Goal: Task Accomplishment & Management: Use online tool/utility

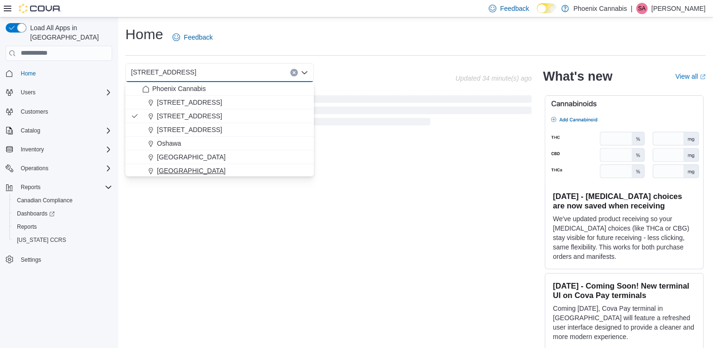
click at [160, 166] on span "[GEOGRAPHIC_DATA]" at bounding box center [191, 170] width 69 height 9
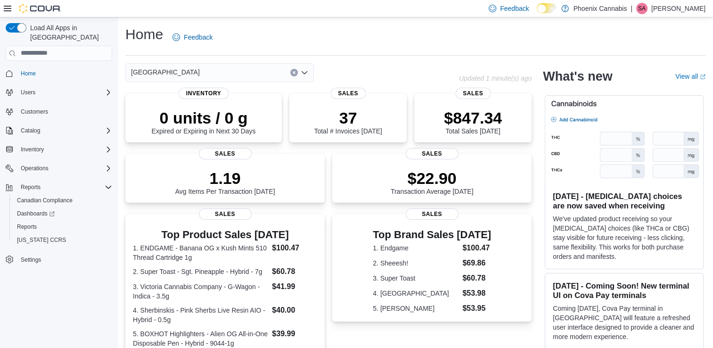
click at [294, 72] on icon "Clear input" at bounding box center [294, 72] width 2 height 2
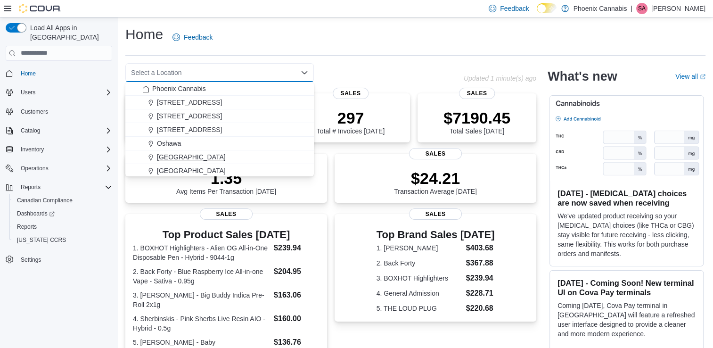
click at [221, 157] on span "[GEOGRAPHIC_DATA]" at bounding box center [191, 156] width 69 height 9
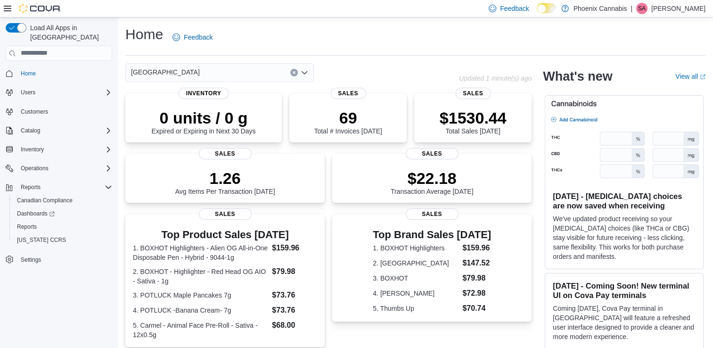
click at [295, 73] on icon "Clear input" at bounding box center [294, 73] width 4 height 4
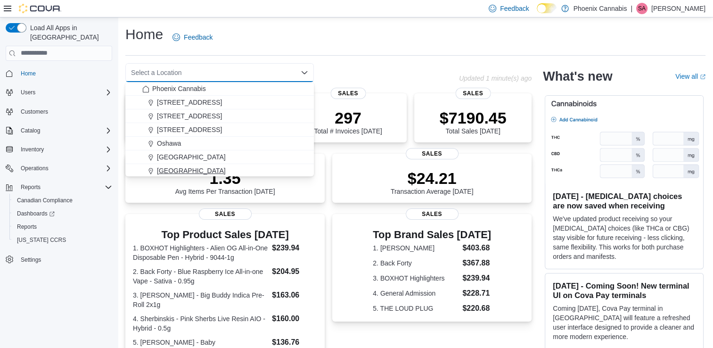
click at [209, 170] on div "[GEOGRAPHIC_DATA]" at bounding box center [225, 170] width 166 height 9
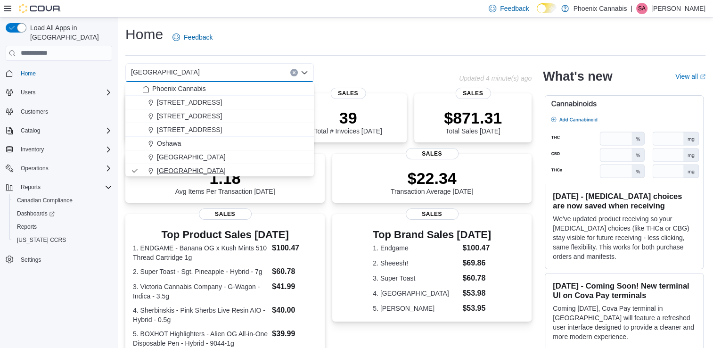
click at [175, 166] on span "[GEOGRAPHIC_DATA]" at bounding box center [191, 170] width 69 height 9
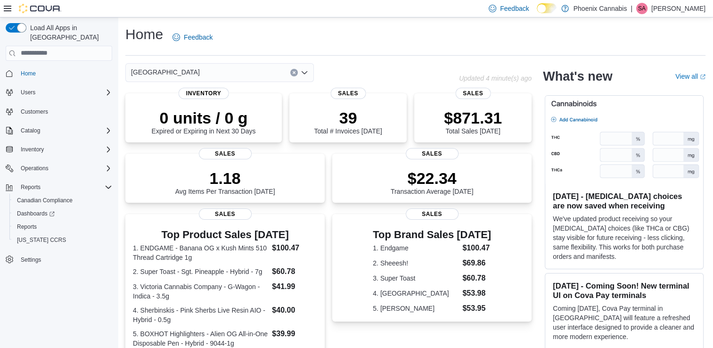
click at [294, 73] on icon "Clear input" at bounding box center [294, 73] width 4 height 4
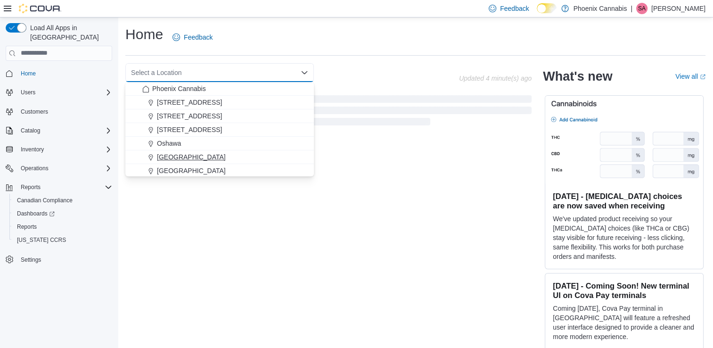
click at [171, 157] on span "[GEOGRAPHIC_DATA]" at bounding box center [191, 156] width 69 height 9
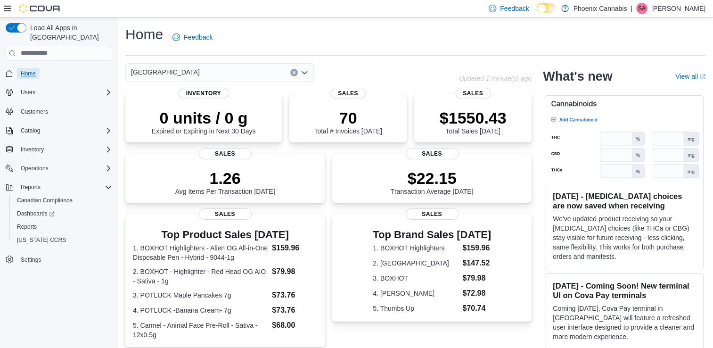
click at [35, 70] on span "Home" at bounding box center [28, 74] width 15 height 8
click at [31, 223] on span "Reports" at bounding box center [27, 227] width 20 height 8
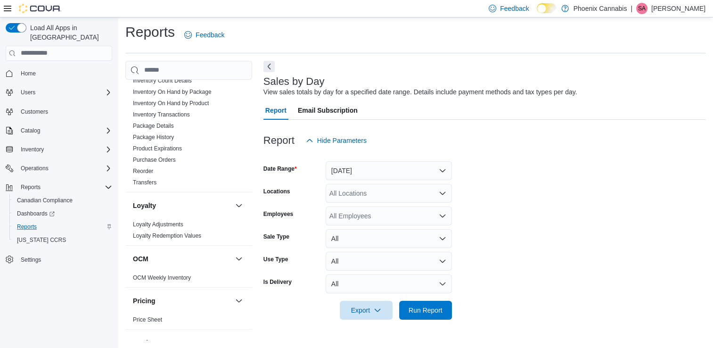
scroll to position [659, 0]
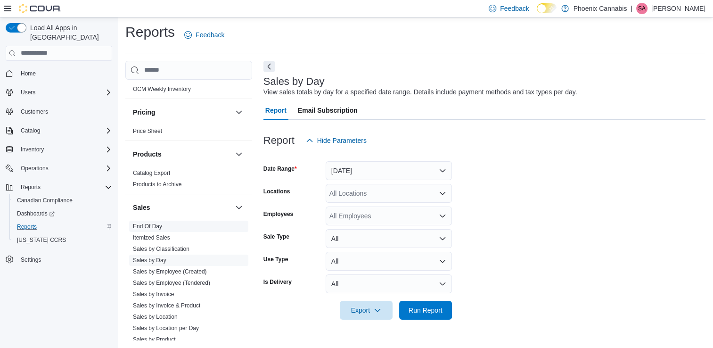
click at [153, 223] on link "End Of Day" at bounding box center [147, 226] width 29 height 7
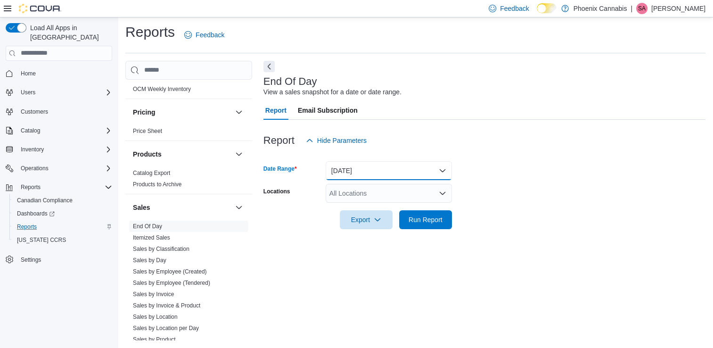
click at [366, 167] on button "[DATE]" at bounding box center [388, 170] width 126 height 19
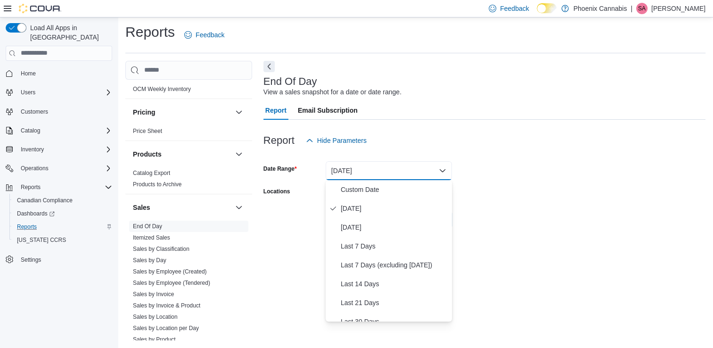
click at [491, 173] on form "Date Range [DATE] Locations All Locations Export Run Report" at bounding box center [484, 189] width 442 height 79
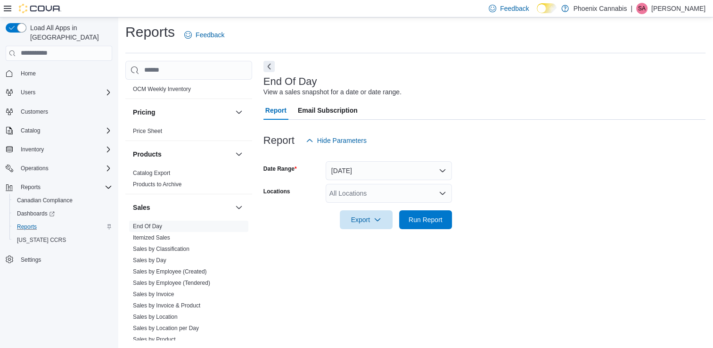
click at [399, 195] on div "All Locations" at bounding box center [388, 193] width 126 height 19
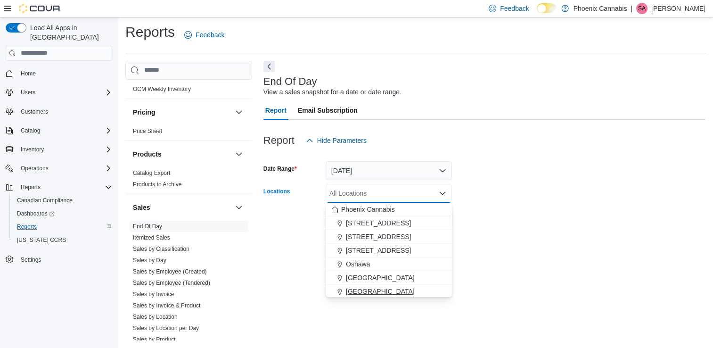
click at [378, 285] on button "[GEOGRAPHIC_DATA]" at bounding box center [388, 292] width 126 height 14
click at [491, 227] on form "Date Range Today Locations Waterloo Combo box. Selected. Waterloo. Press Backsp…" at bounding box center [484, 189] width 442 height 79
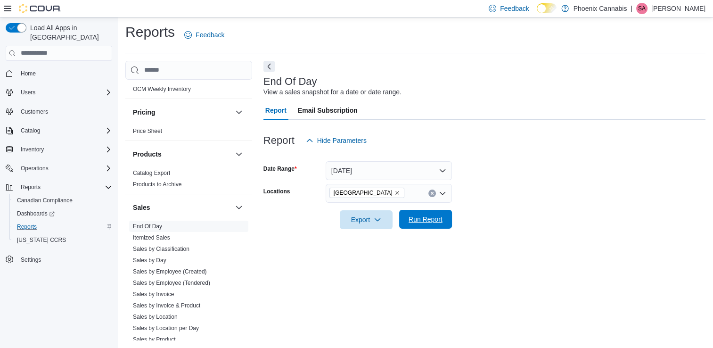
click at [424, 220] on span "Run Report" at bounding box center [425, 218] width 34 height 9
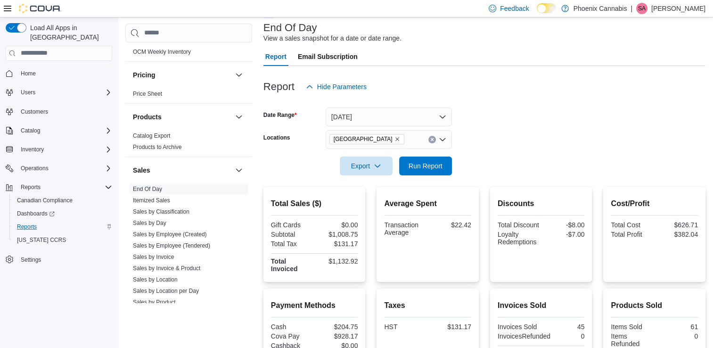
scroll to position [144, 0]
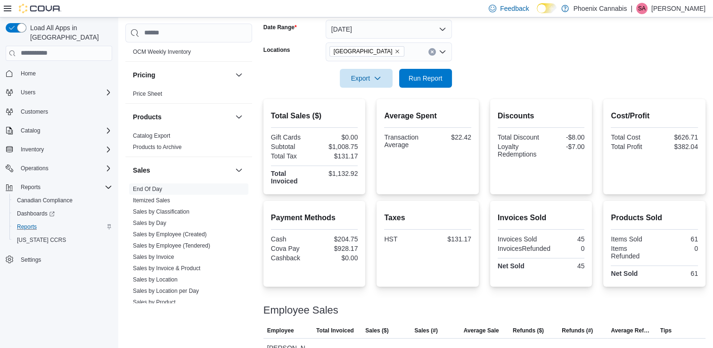
click at [434, 52] on button "Clear input" at bounding box center [432, 52] width 8 height 8
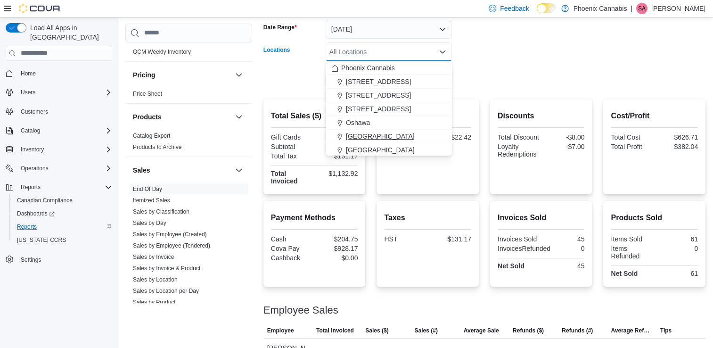
click at [384, 136] on span "[GEOGRAPHIC_DATA]" at bounding box center [380, 135] width 69 height 9
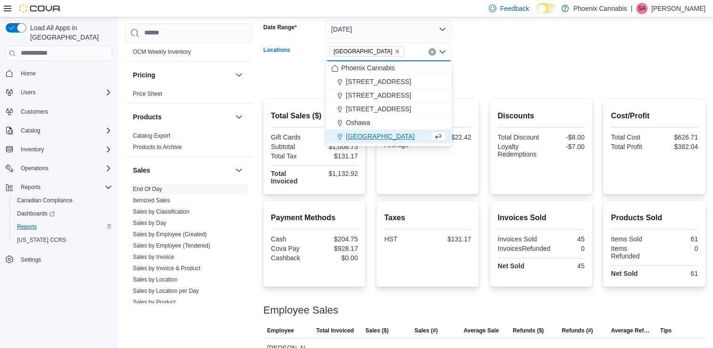
click at [491, 67] on div at bounding box center [484, 65] width 442 height 8
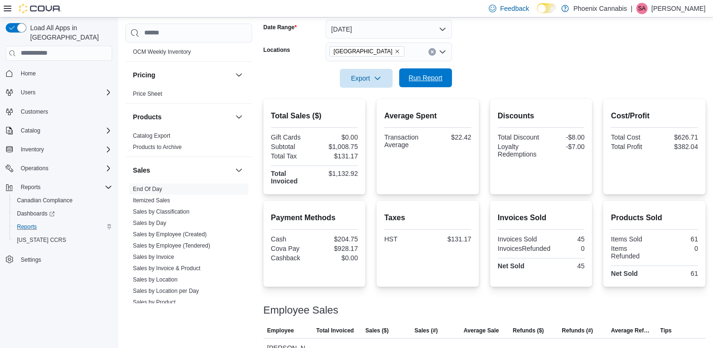
click at [426, 78] on span "Run Report" at bounding box center [425, 77] width 34 height 9
drag, startPoint x: 28, startPoint y: 217, endPoint x: 53, endPoint y: 203, distance: 28.9
click at [28, 223] on span "Reports" at bounding box center [27, 227] width 20 height 8
click at [30, 70] on span "Home" at bounding box center [28, 74] width 15 height 8
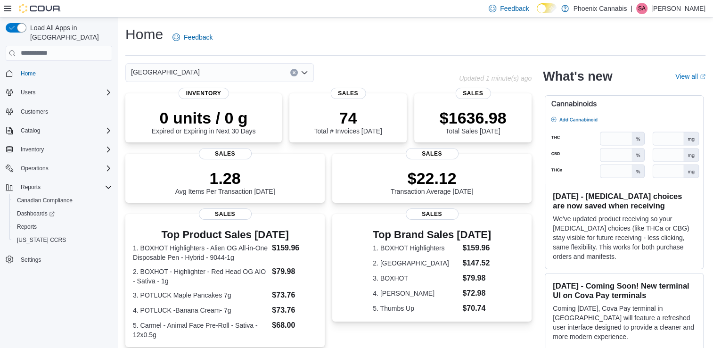
drag, startPoint x: 165, startPoint y: 68, endPoint x: 180, endPoint y: 74, distance: 16.7
click at [171, 73] on span "[GEOGRAPHIC_DATA]" at bounding box center [165, 71] width 69 height 11
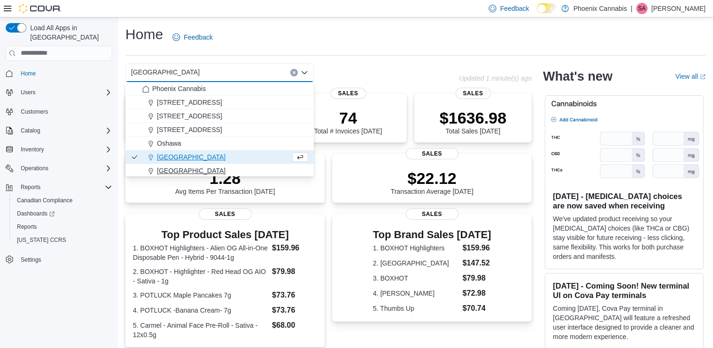
click at [186, 171] on div "[GEOGRAPHIC_DATA]" at bounding box center [225, 170] width 166 height 9
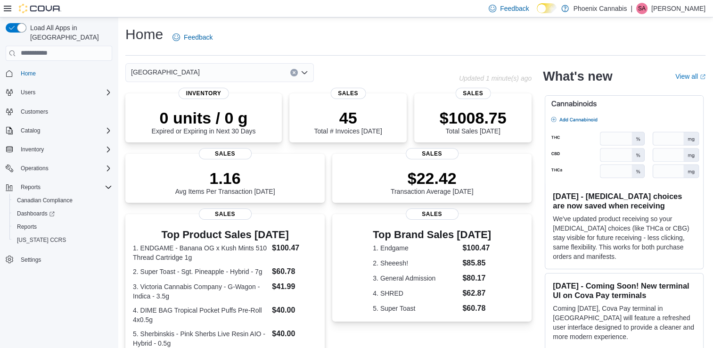
click at [309, 71] on div "Waterloo Combo box. Selected. Waterloo. Press Backspace to delete Waterloo. Com…" at bounding box center [219, 72] width 188 height 19
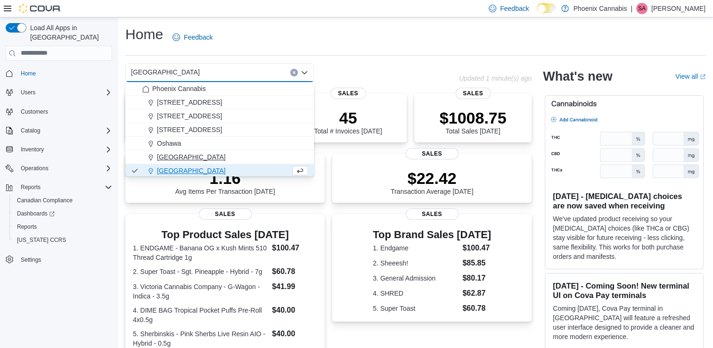
click at [230, 152] on div "[GEOGRAPHIC_DATA]" at bounding box center [225, 156] width 166 height 9
